Goal: Check status: Check status

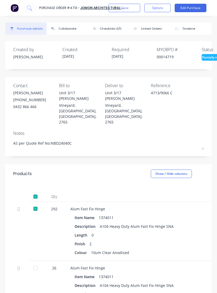
scroll to position [608, 0]
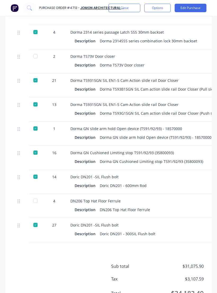
type textarea "x"
click at [17, 7] on img at bounding box center [15, 8] width 8 height 8
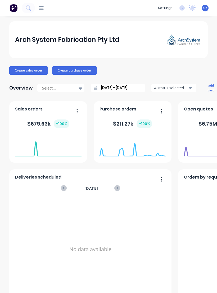
click at [26, 8] on icon at bounding box center [28, 7] width 4 height 4
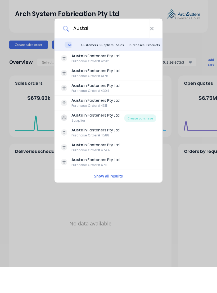
type input "Austain"
click at [113, 79] on div "Austain Fasteners Pty Ltd" at bounding box center [96, 82] width 48 height 6
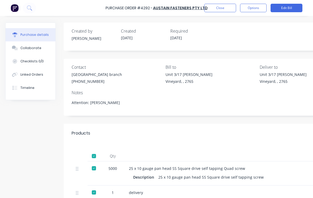
type textarea "x"
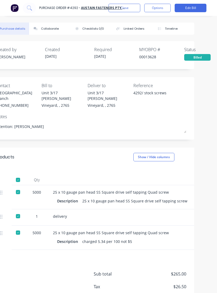
scroll to position [0, 17]
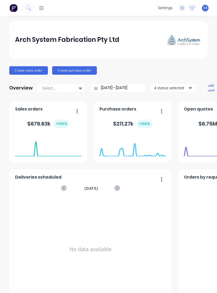
click at [26, 4] on button at bounding box center [28, 8] width 13 height 11
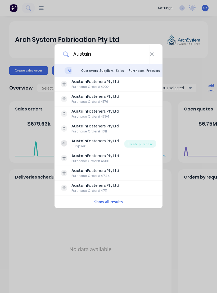
type input "Austain"
click at [134, 97] on div "Billed" at bounding box center [143, 99] width 26 height 7
click at [117, 100] on div "Purchase Order #4176" at bounding box center [96, 101] width 48 height 5
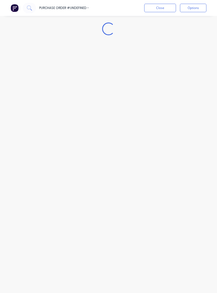
type textarea "x"
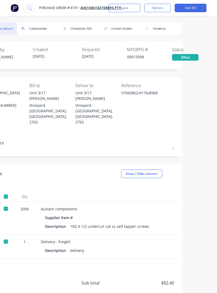
scroll to position [0, 30]
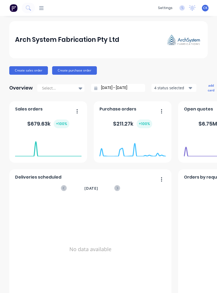
click at [29, 7] on icon at bounding box center [28, 7] width 5 height 5
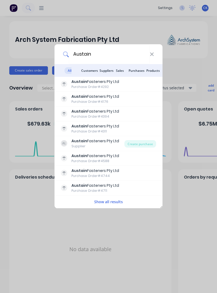
type input "Austain"
click at [153, 52] on icon at bounding box center [152, 54] width 4 height 6
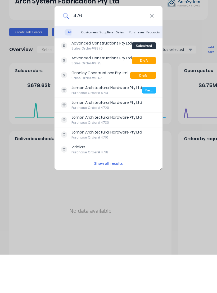
type input "4766"
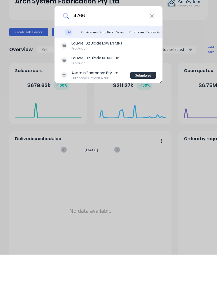
click at [103, 109] on div "Austain Fasteners Pty Ltd" at bounding box center [95, 112] width 47 height 6
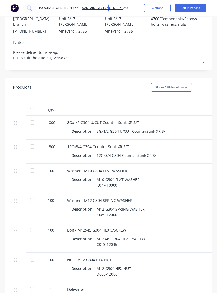
scroll to position [74, 0]
click at [34, 117] on div at bounding box center [32, 122] width 11 height 11
click at [32, 141] on div at bounding box center [32, 146] width 11 height 11
click at [33, 165] on div at bounding box center [32, 170] width 11 height 11
click at [32, 195] on div at bounding box center [32, 200] width 11 height 11
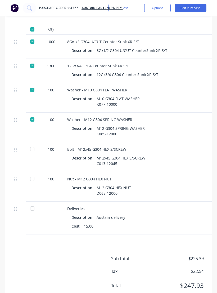
scroll to position [155, 0]
click at [35, 144] on div at bounding box center [32, 149] width 11 height 11
click at [32, 173] on div at bounding box center [32, 178] width 11 height 11
click at [34, 203] on div at bounding box center [32, 208] width 11 height 11
type textarea "x"
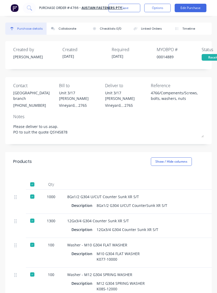
scroll to position [0, 0]
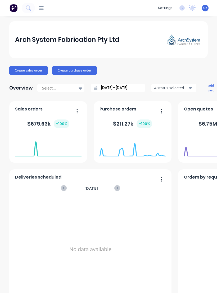
click at [28, 4] on button at bounding box center [28, 8] width 13 height 11
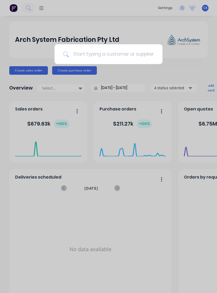
type input "S"
type input "Austain"
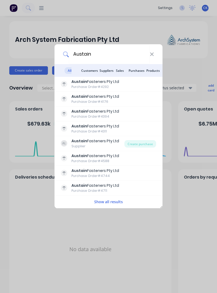
click at [107, 84] on div "Austain Fasteners Pty Ltd" at bounding box center [96, 82] width 48 height 6
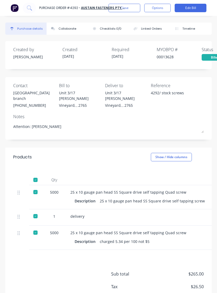
type textarea "x"
click at [16, 5] on img at bounding box center [15, 8] width 8 height 8
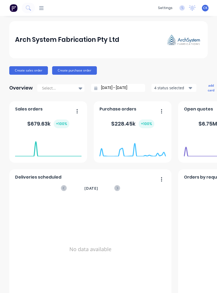
click at [33, 11] on button at bounding box center [28, 8] width 13 height 11
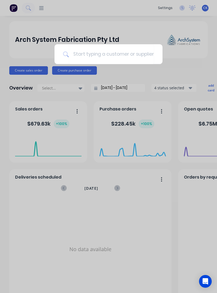
type input "3"
type input "4709"
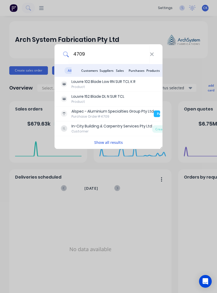
click at [108, 113] on div "Alspec - Aluminium Specialties Group Pty Ltd" at bounding box center [113, 112] width 82 height 6
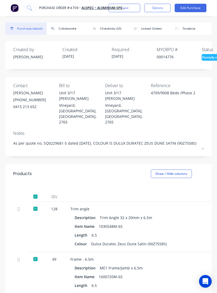
type textarea "x"
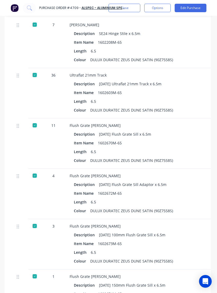
scroll to position [639, 0]
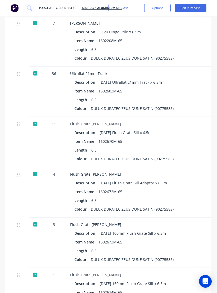
click at [192, 87] on div "Description AD973 Ultraflat 21mm Track x 6.5m Item Name 1602603M-65 Length 6.5 …" at bounding box center [185, 95] width 230 height 34
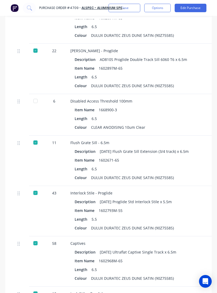
scroll to position [1266, 0]
